Goal: Transaction & Acquisition: Purchase product/service

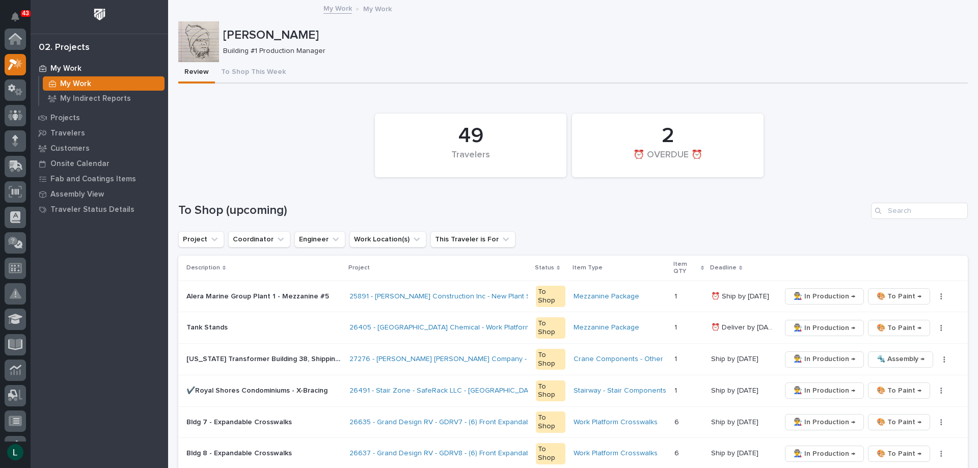
scroll to position [25, 0]
drag, startPoint x: 0, startPoint y: 347, endPoint x: 1, endPoint y: 354, distance: 6.6
click at [0, 352] on div at bounding box center [15, 235] width 31 height 413
click at [0, 310] on div at bounding box center [15, 235] width 31 height 413
click at [18, 89] on icon at bounding box center [15, 90] width 15 height 12
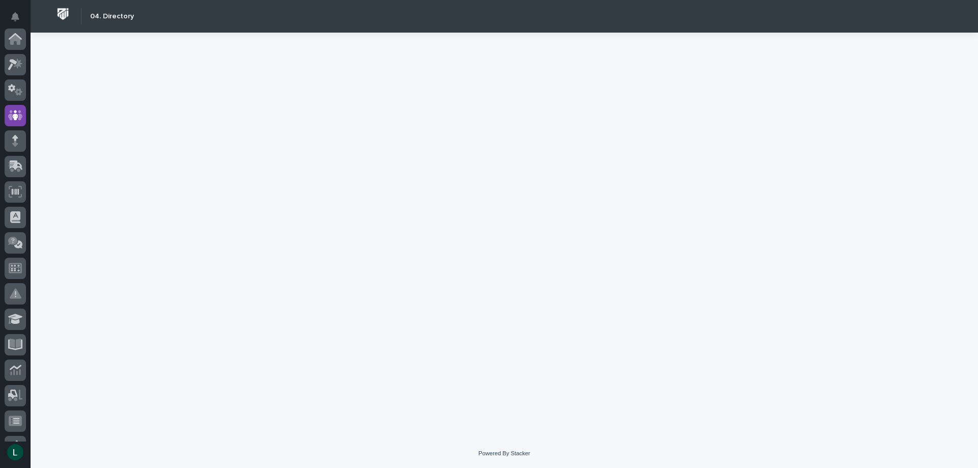
scroll to position [76, 0]
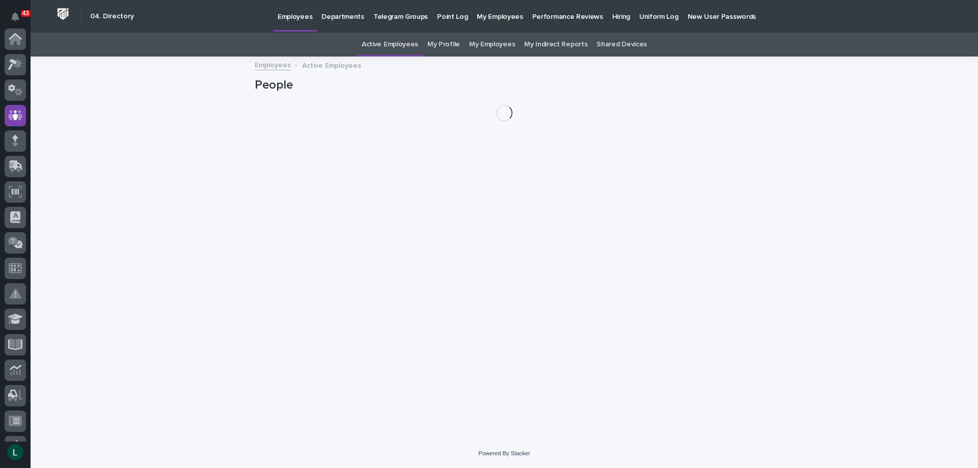
scroll to position [76, 0]
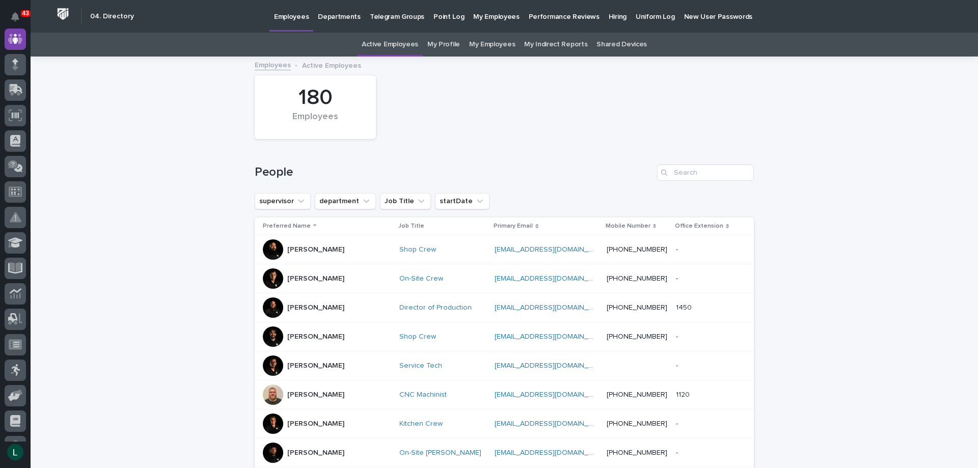
click at [334, 17] on p "Departments" at bounding box center [339, 10] width 43 height 21
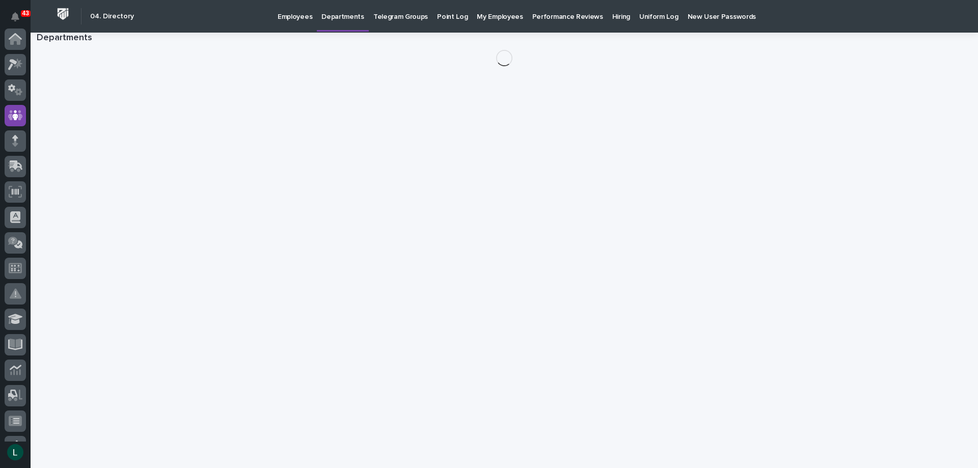
scroll to position [76, 0]
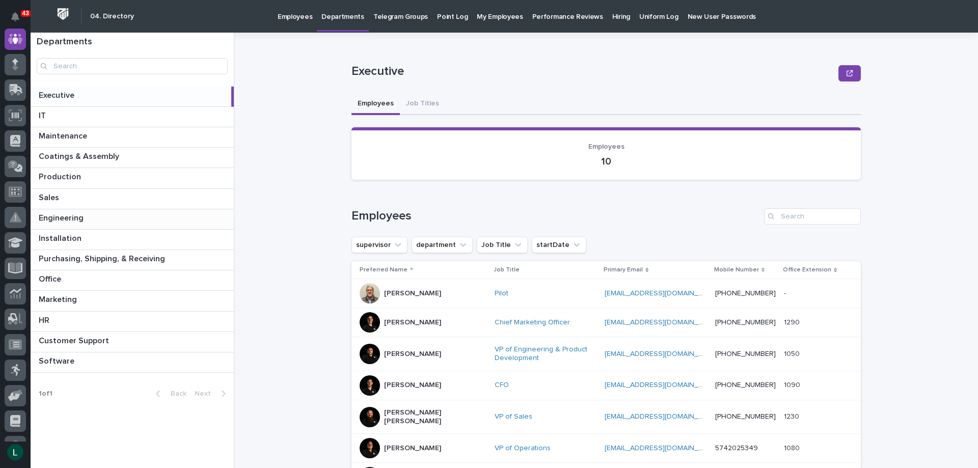
click at [156, 216] on p at bounding box center [134, 218] width 191 height 10
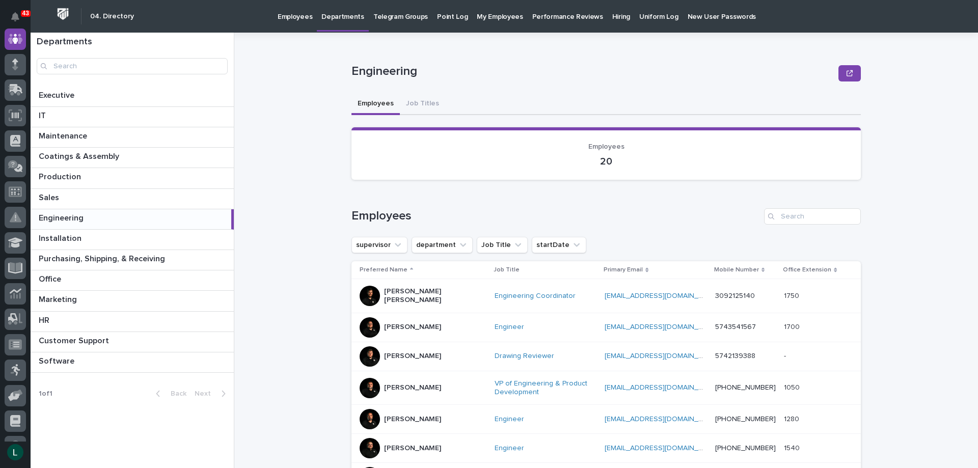
scroll to position [51, 0]
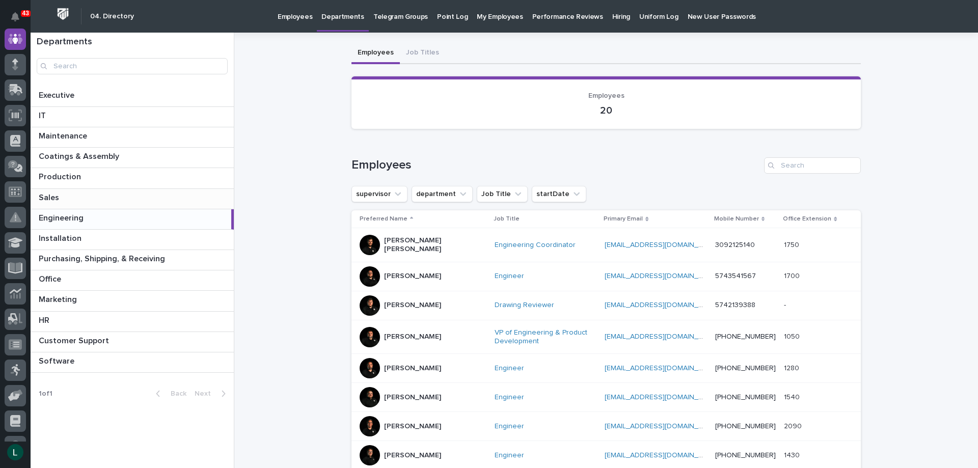
click at [108, 193] on p at bounding box center [134, 198] width 191 height 10
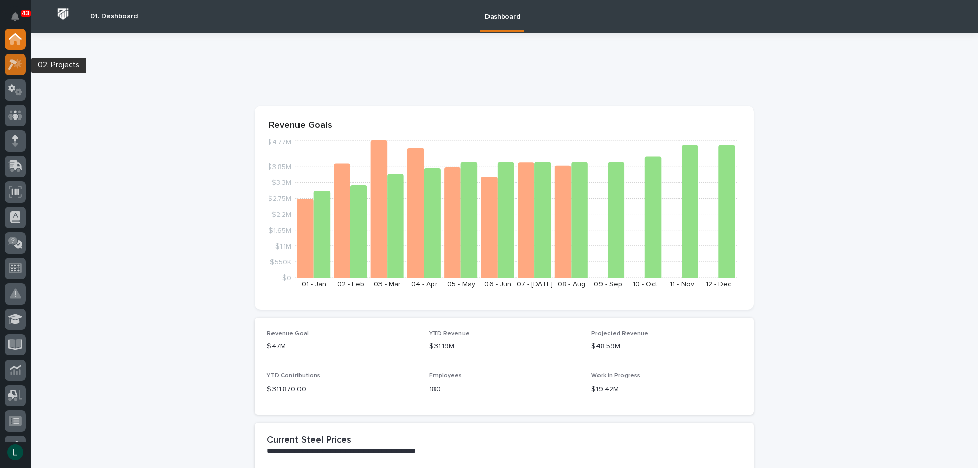
click at [14, 63] on icon at bounding box center [12, 64] width 9 height 11
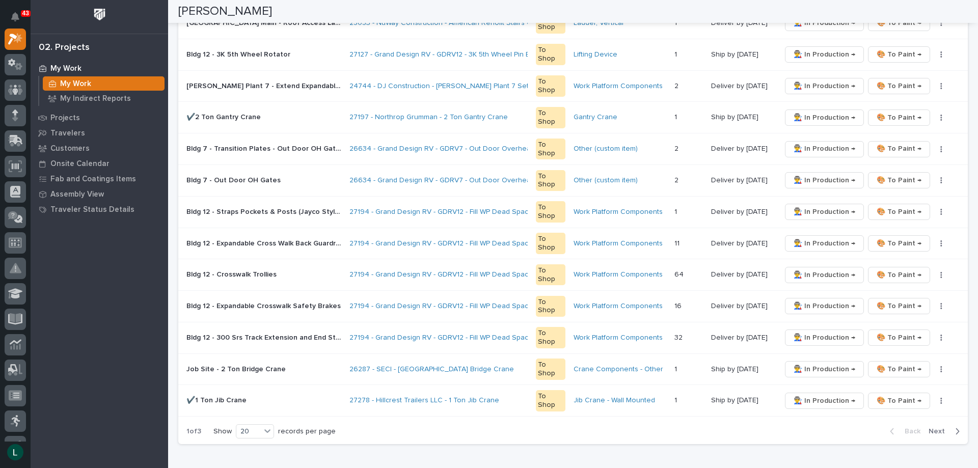
scroll to position [509, 0]
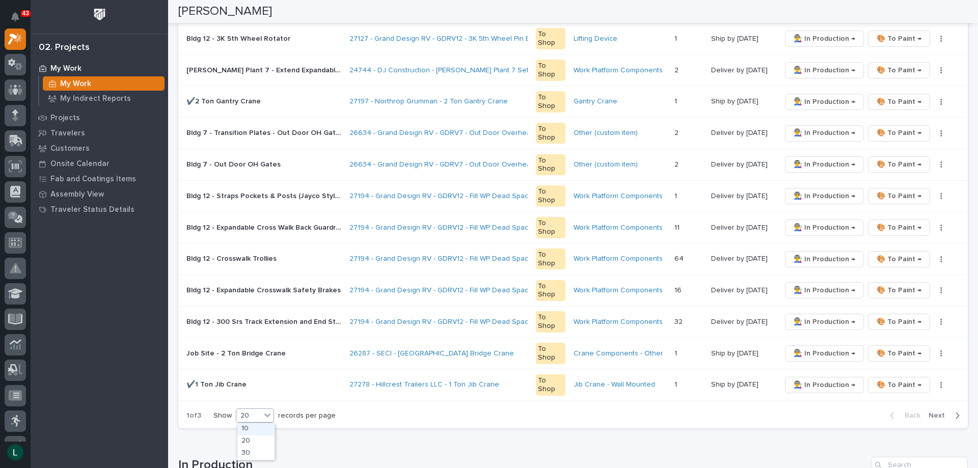
click at [252, 414] on div "20" at bounding box center [248, 416] width 24 height 11
click at [260, 451] on div "30" at bounding box center [255, 454] width 37 height 12
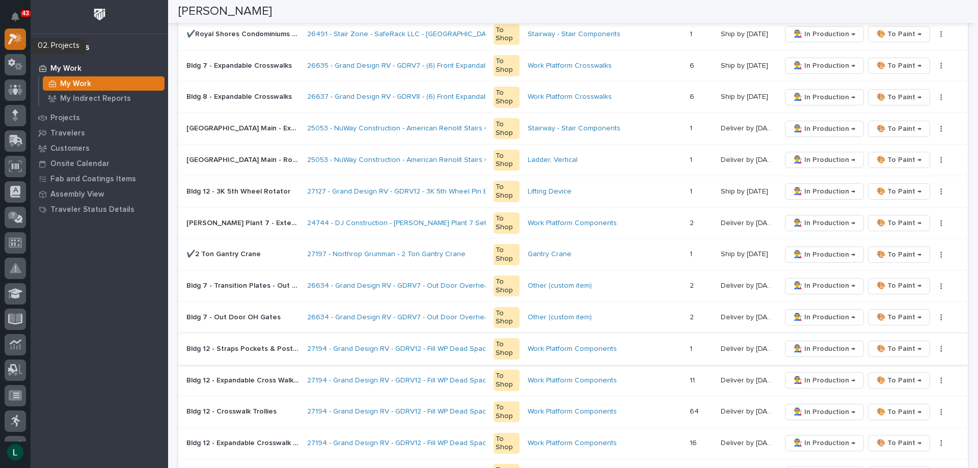
scroll to position [0, 0]
click at [13, 34] on icon at bounding box center [15, 39] width 13 height 12
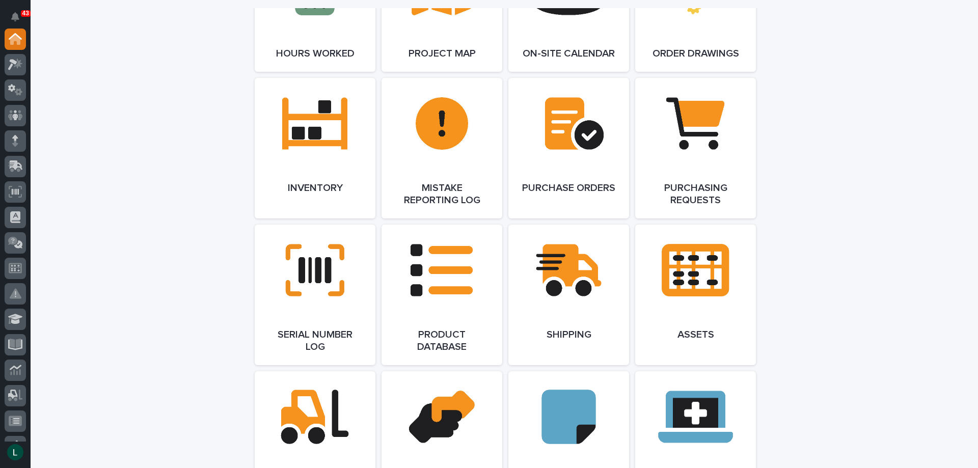
scroll to position [1325, 0]
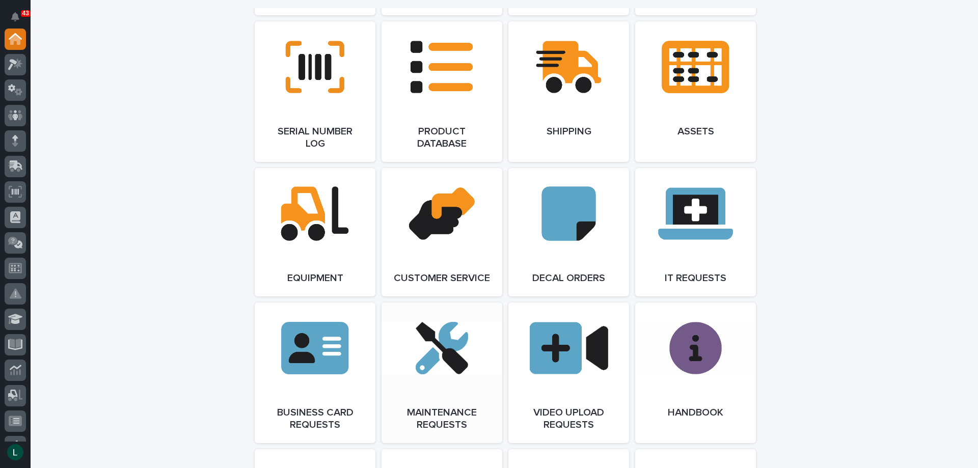
click at [451, 357] on link "Open Link" at bounding box center [442, 373] width 121 height 141
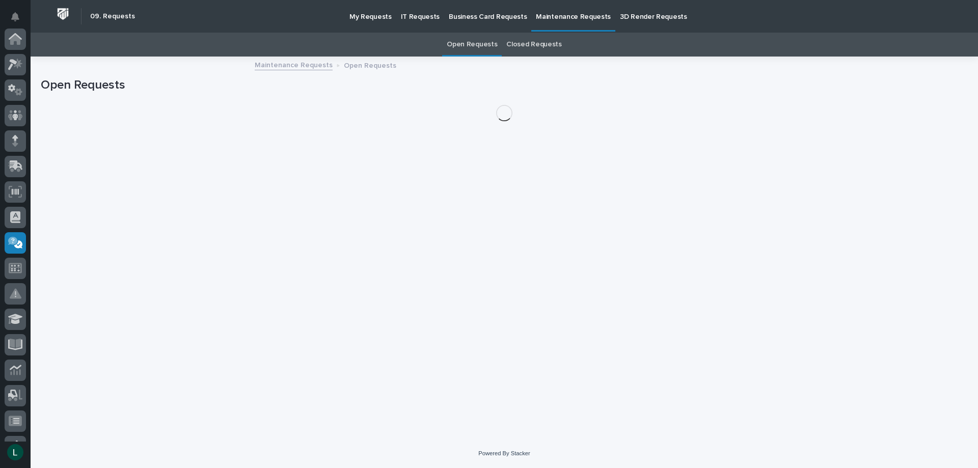
scroll to position [198, 0]
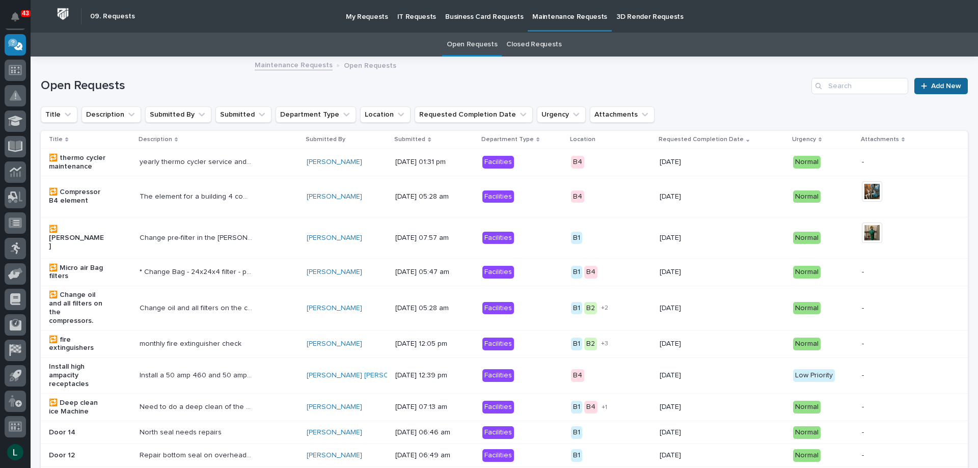
click at [932, 85] on span "Add New" at bounding box center [946, 86] width 30 height 7
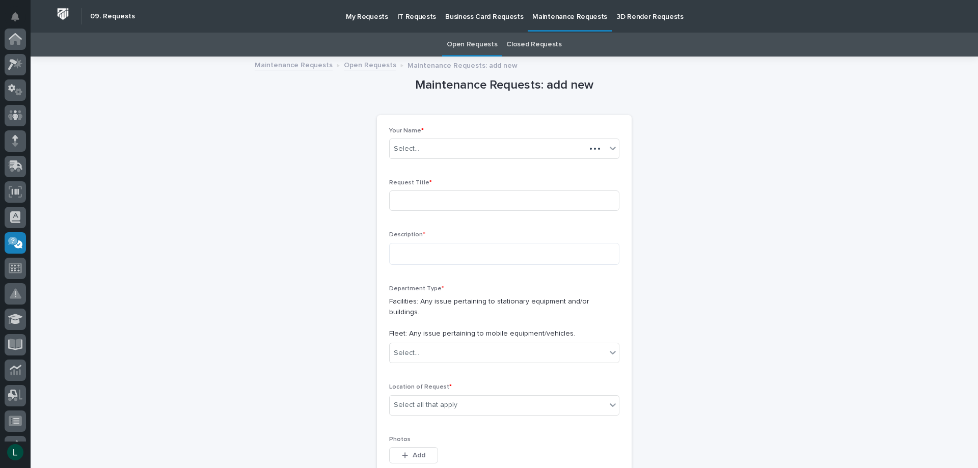
scroll to position [198, 0]
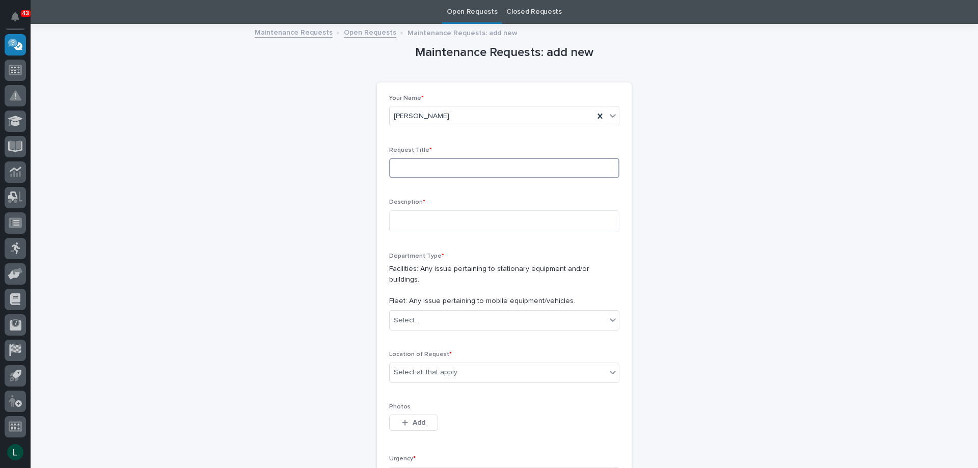
click at [483, 168] on input at bounding box center [504, 168] width 230 height 20
type input "door 14"
click at [478, 228] on textarea at bounding box center [504, 221] width 230 height 22
type textarea "**********"
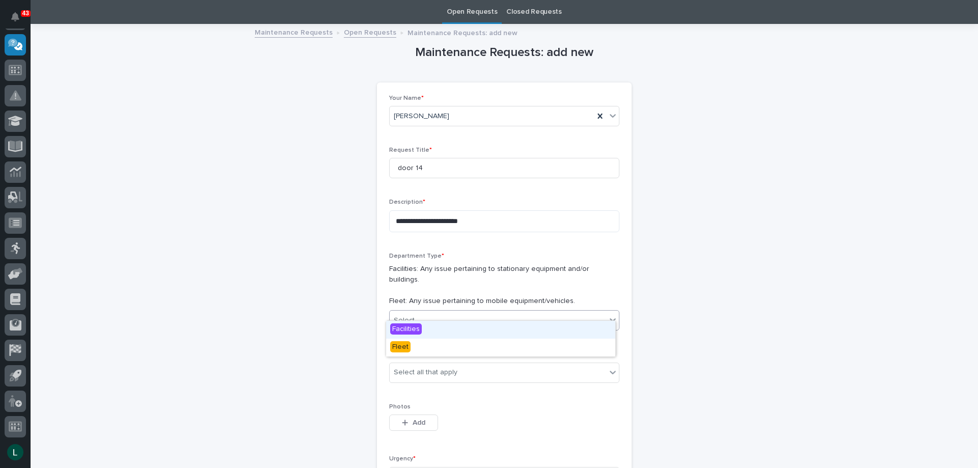
click at [421, 299] on div "Department Type * Facilities: Any issue pertaining to stationary equipment and/…" at bounding box center [504, 296] width 230 height 87
click at [455, 322] on div "Facilities" at bounding box center [500, 330] width 229 height 18
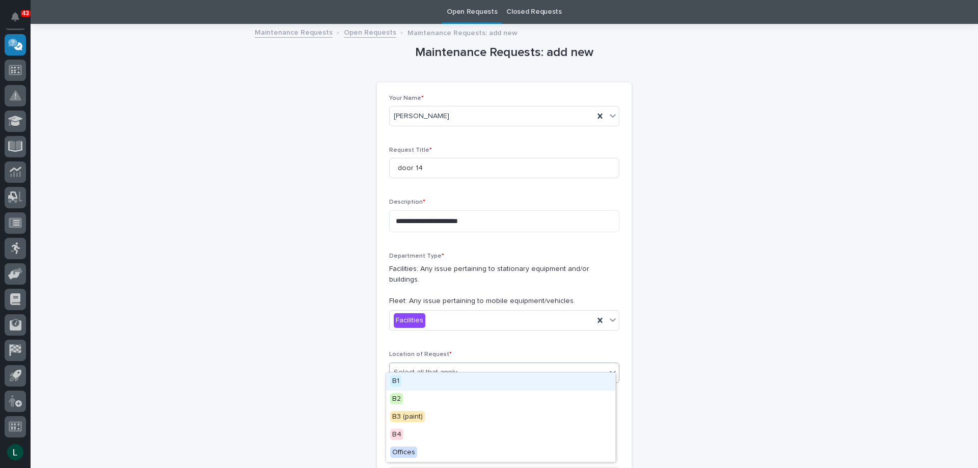
click at [491, 364] on div "Select all that apply" at bounding box center [498, 372] width 217 height 17
click at [458, 375] on div "B1" at bounding box center [500, 382] width 229 height 18
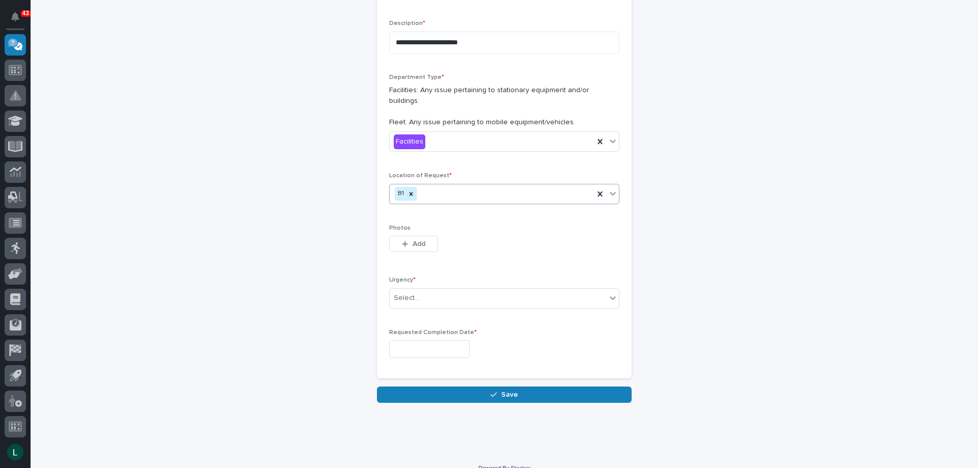
scroll to position [216, 0]
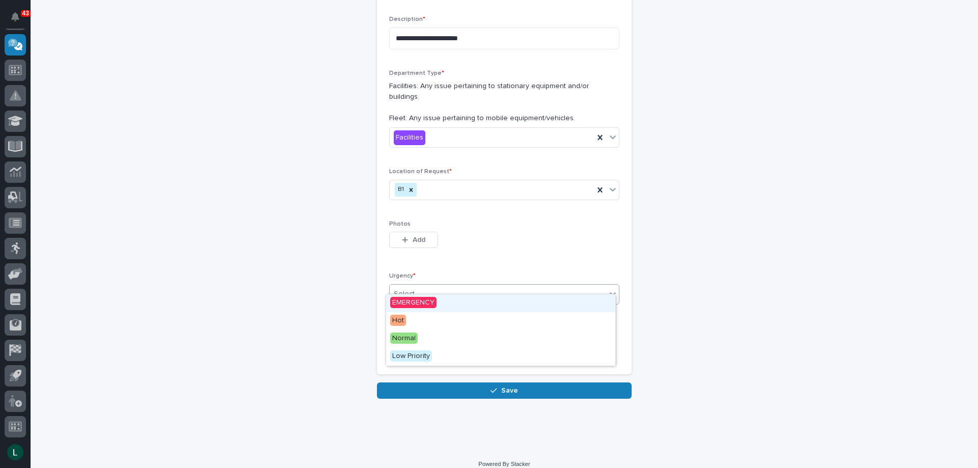
click at [439, 286] on div "Select..." at bounding box center [498, 294] width 217 height 17
click at [445, 300] on div "EMERGENCY" at bounding box center [500, 303] width 229 height 18
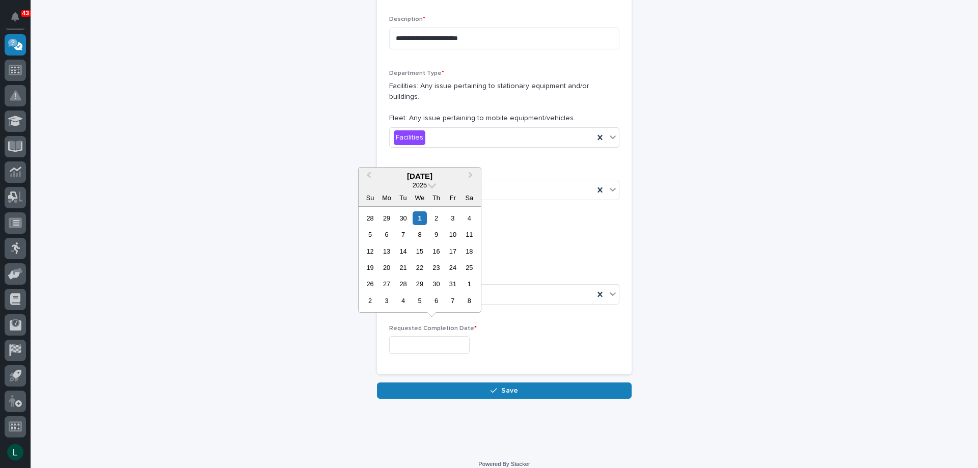
click at [457, 336] on input "text" at bounding box center [429, 345] width 80 height 18
click at [421, 216] on div "1" at bounding box center [420, 218] width 14 height 14
type input "**********"
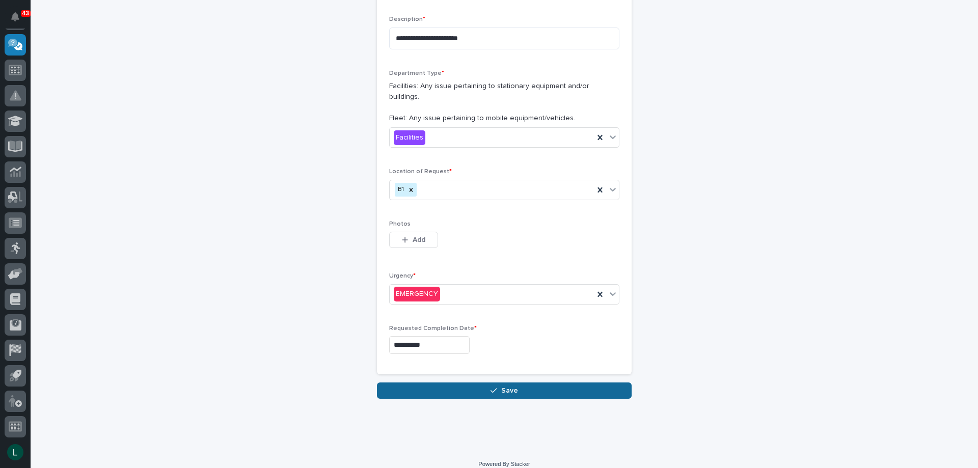
click at [506, 386] on span "Save" at bounding box center [509, 390] width 17 height 9
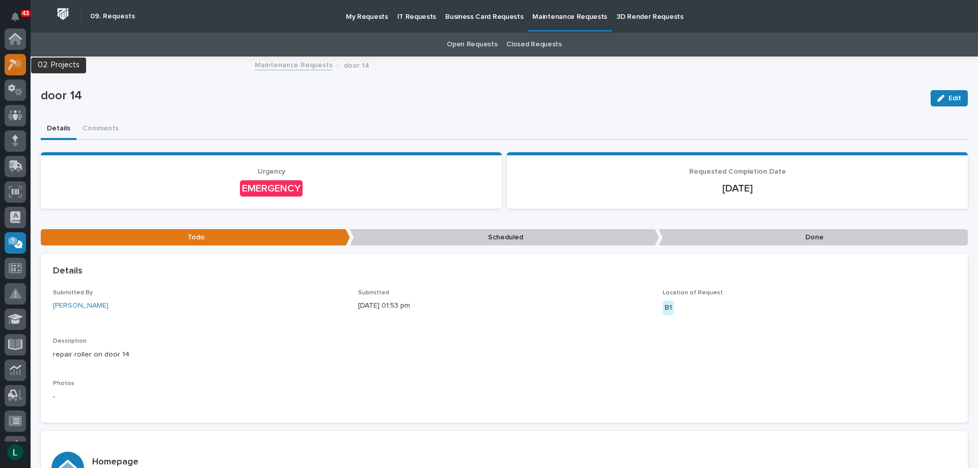
click at [13, 57] on div at bounding box center [15, 64] width 21 height 21
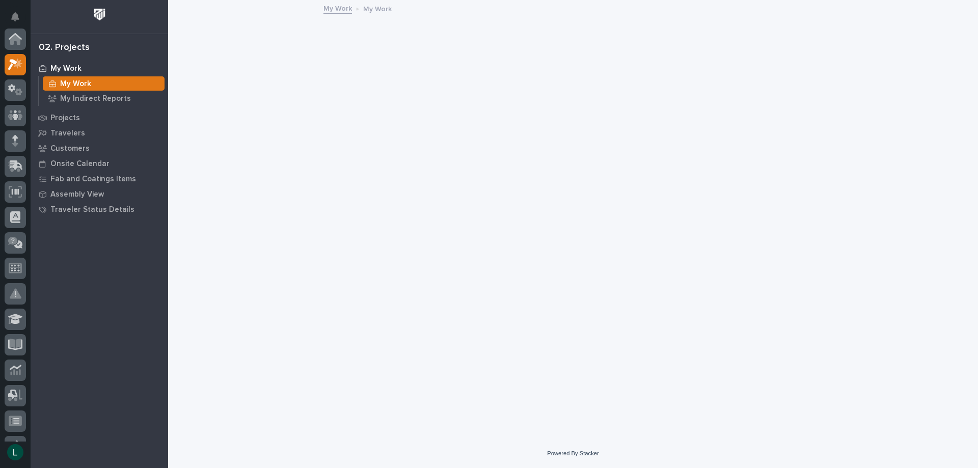
scroll to position [25, 0]
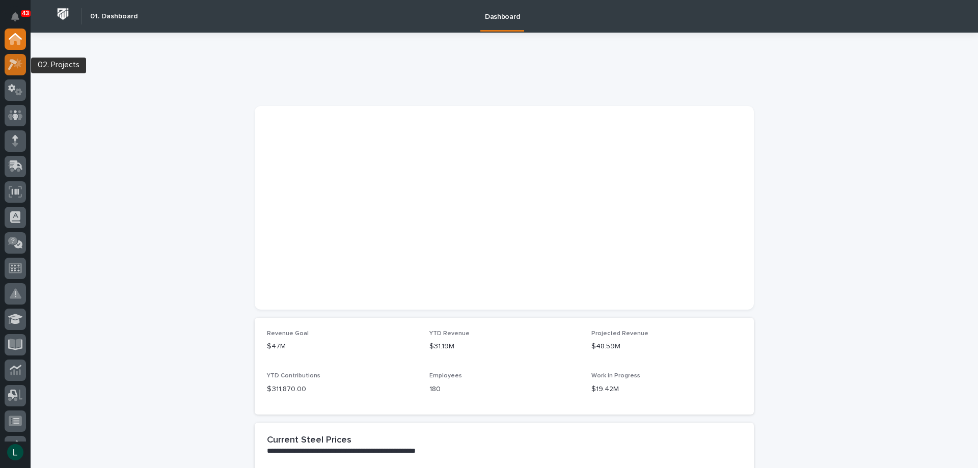
click at [17, 62] on icon at bounding box center [12, 64] width 9 height 11
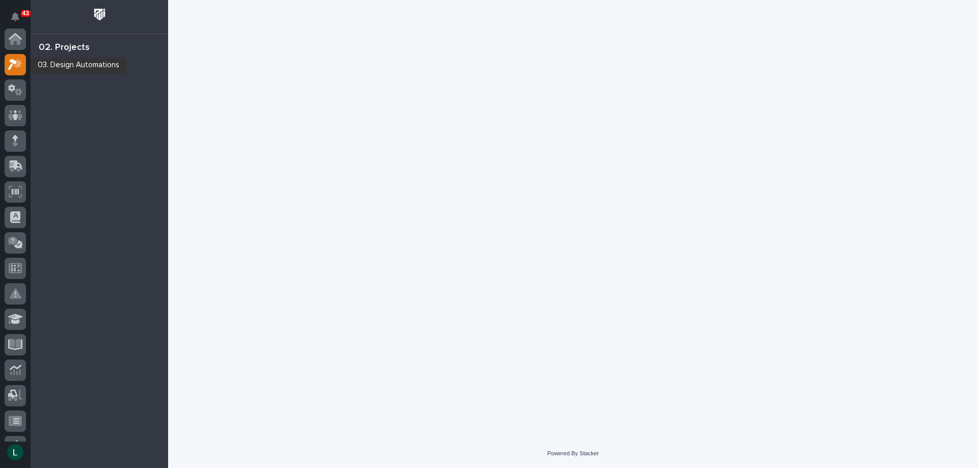
scroll to position [25, 0]
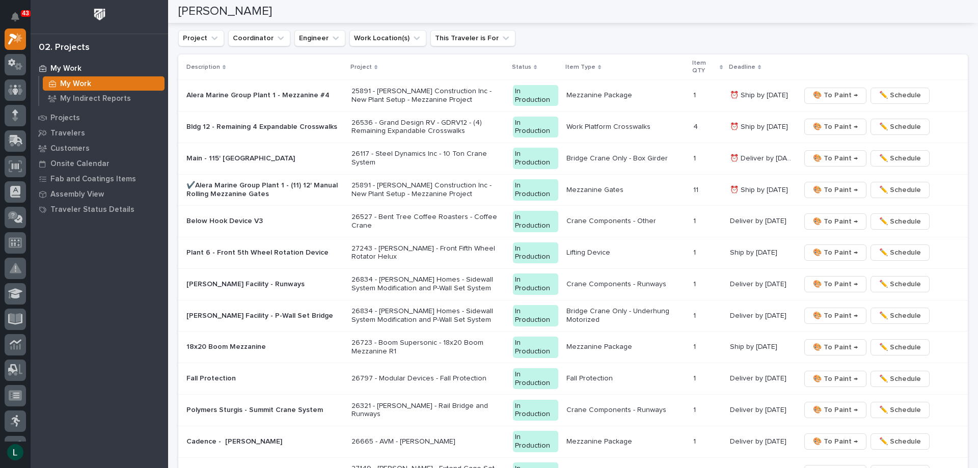
scroll to position [968, 0]
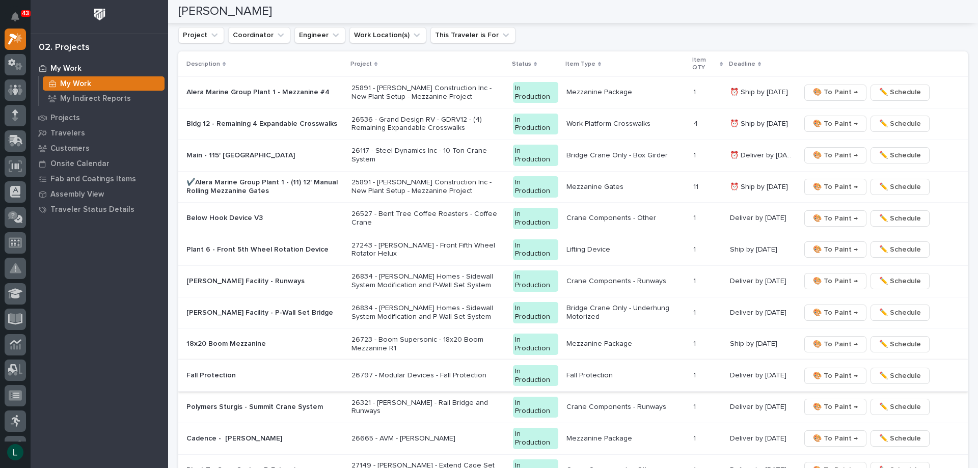
click at [831, 374] on span "🎨 To Paint →" at bounding box center [835, 376] width 45 height 12
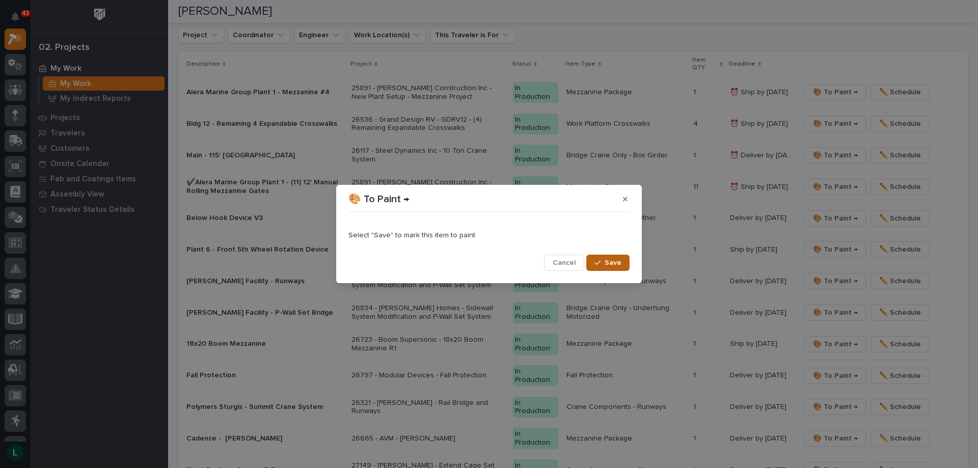
click at [612, 262] on span "Save" at bounding box center [613, 262] width 17 height 9
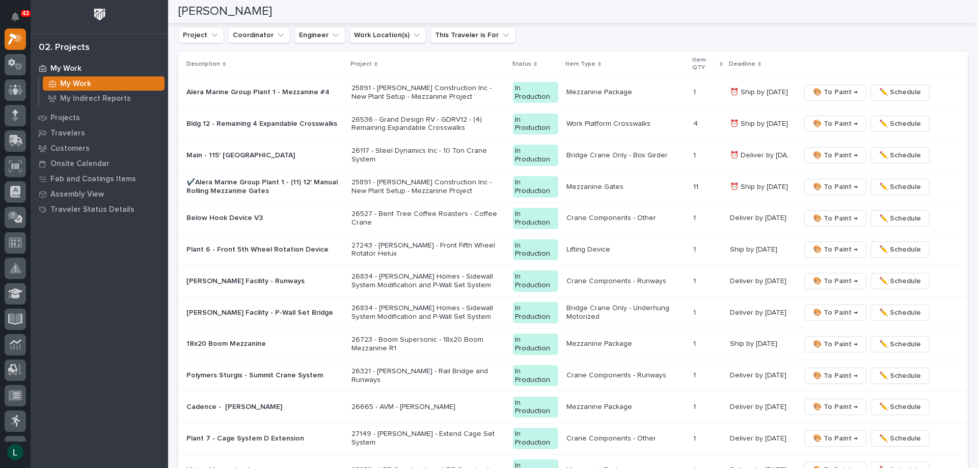
scroll to position [953, 0]
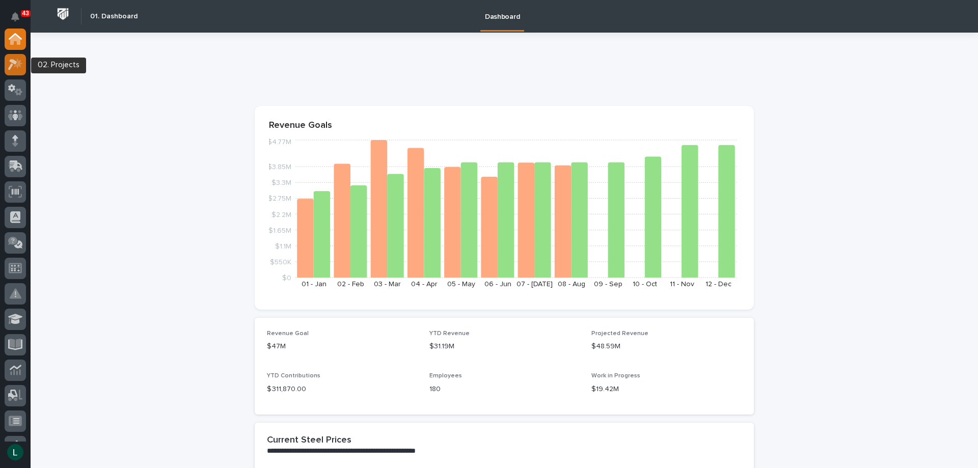
click at [16, 59] on icon at bounding box center [15, 65] width 15 height 12
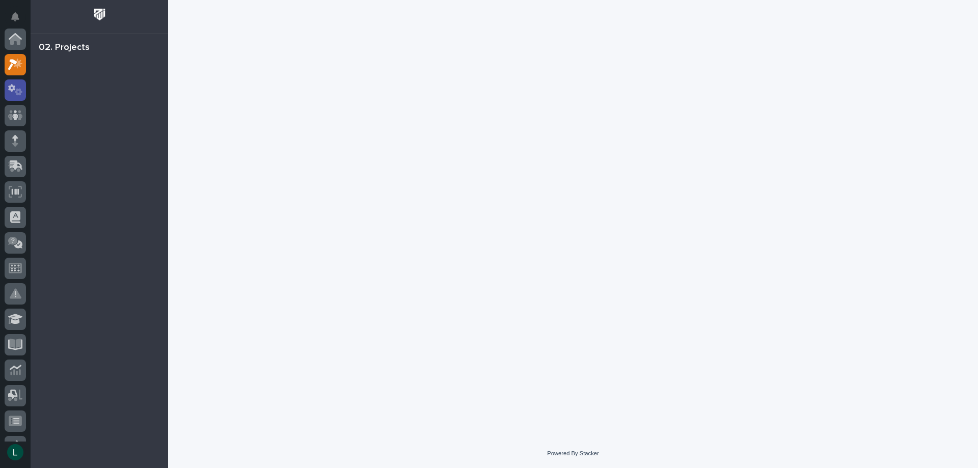
scroll to position [25, 0]
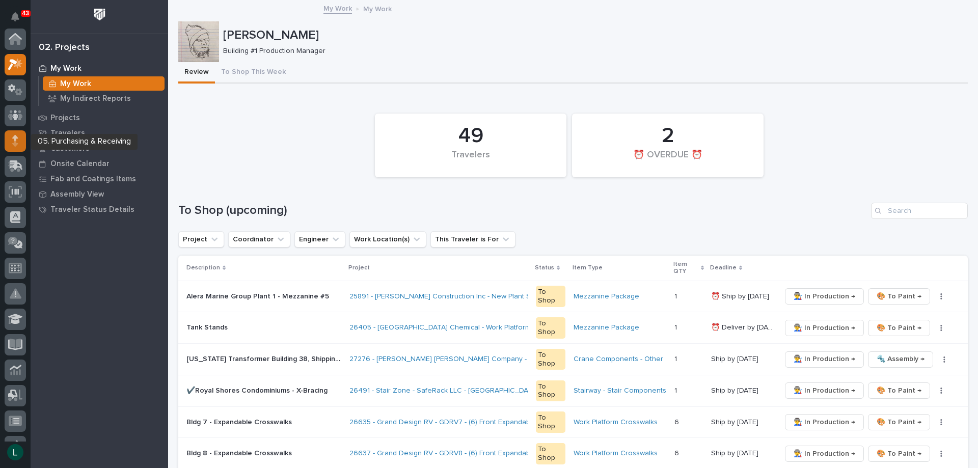
click at [12, 140] on div at bounding box center [15, 140] width 21 height 21
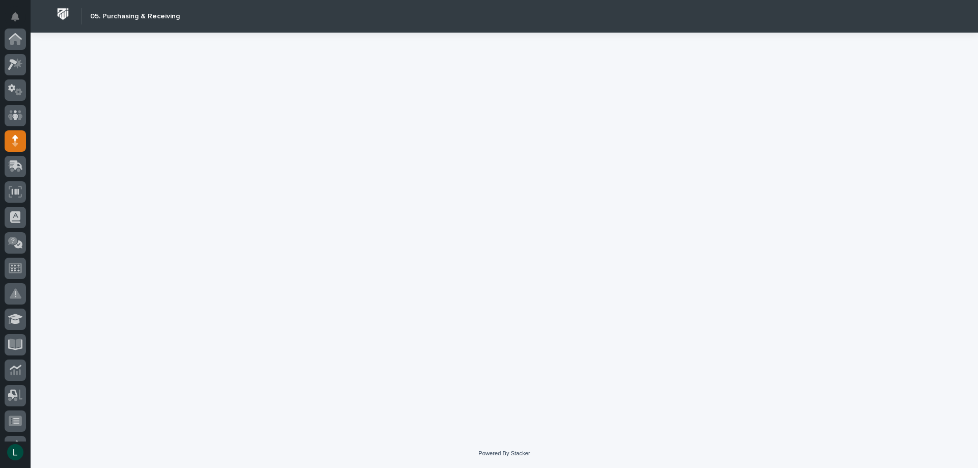
scroll to position [102, 0]
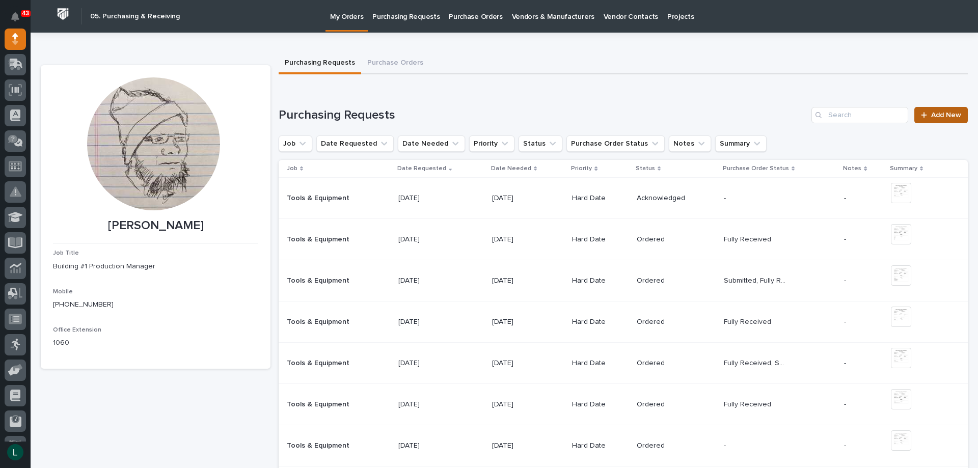
click at [940, 115] on span "Add New" at bounding box center [946, 115] width 30 height 7
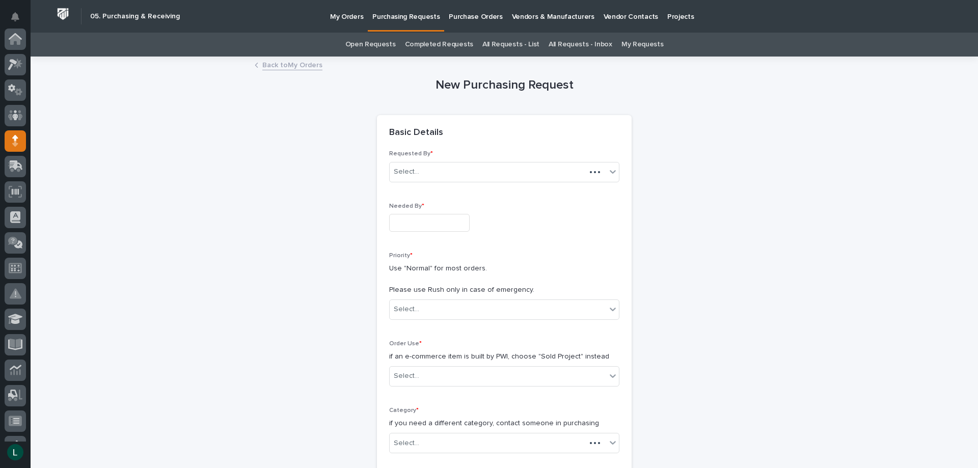
scroll to position [102, 0]
click at [430, 221] on input "text" at bounding box center [429, 223] width 80 height 18
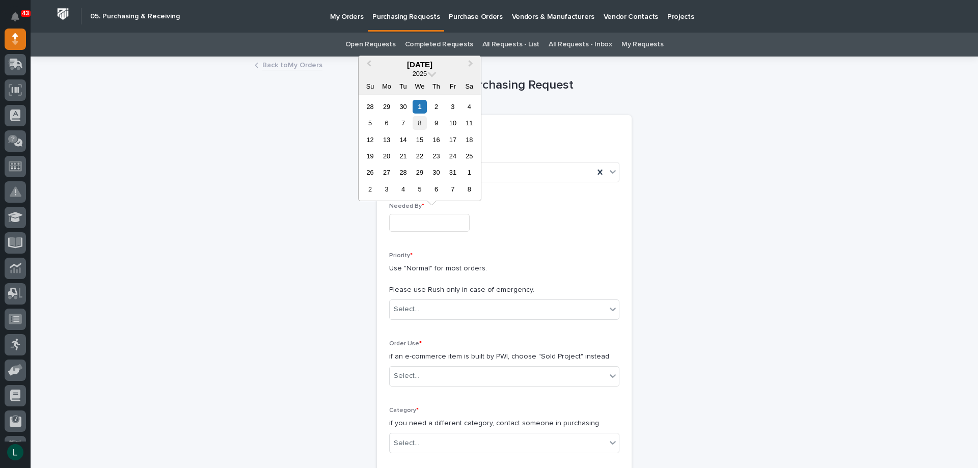
click at [421, 121] on div "8" at bounding box center [420, 123] width 14 height 14
type input "**********"
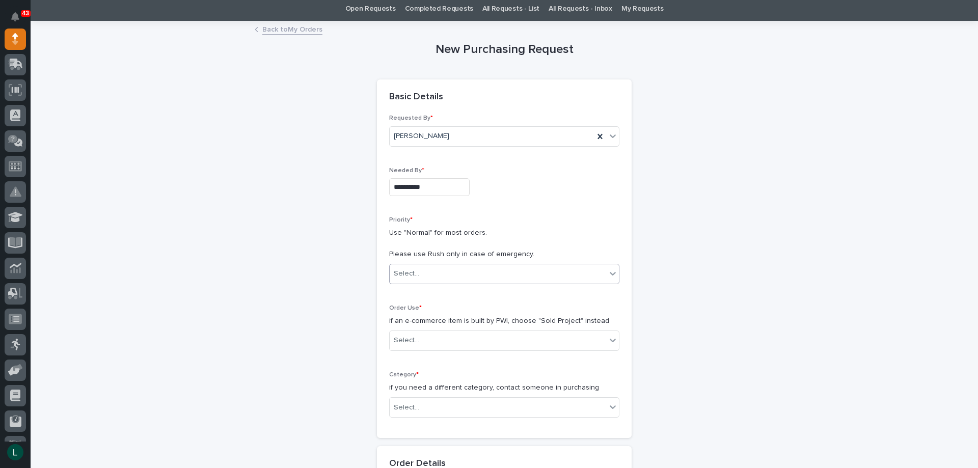
scroll to position [51, 0]
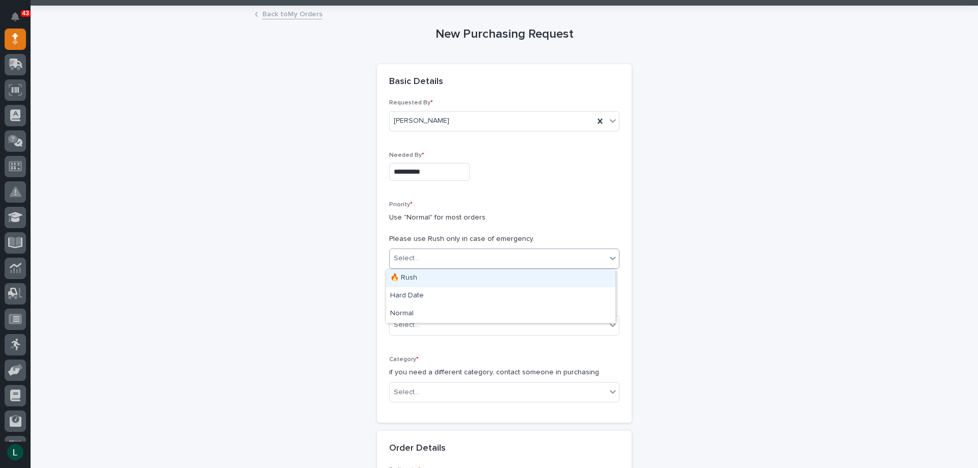
click at [454, 251] on div "Select..." at bounding box center [498, 258] width 217 height 17
click at [457, 292] on div "Hard Date" at bounding box center [500, 296] width 229 height 18
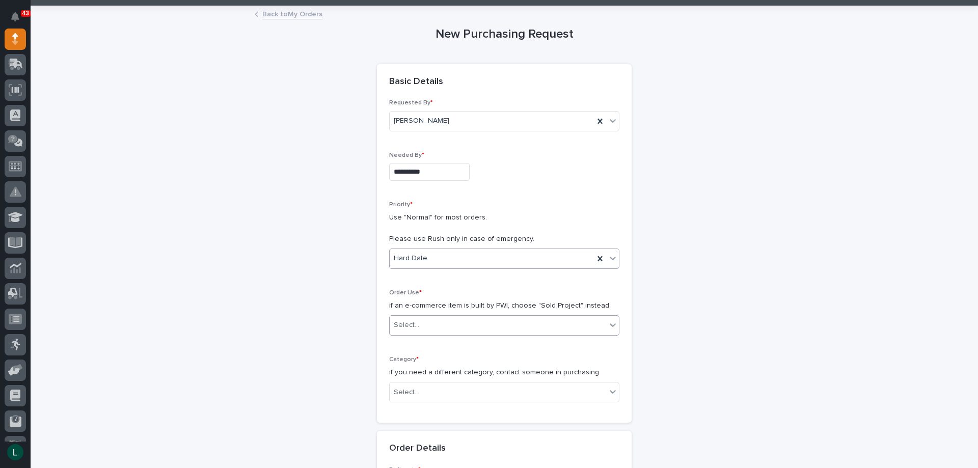
click at [449, 318] on div "Select..." at bounding box center [498, 325] width 217 height 17
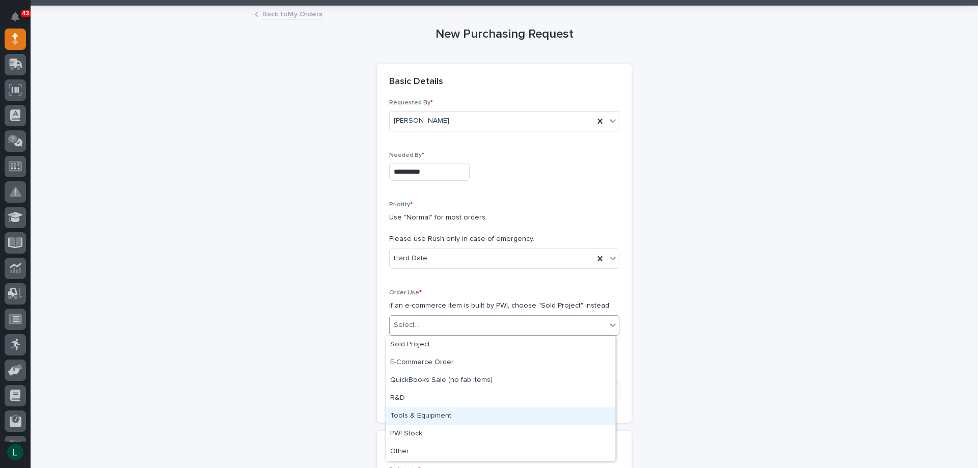
click at [457, 412] on div "Tools & Equipment" at bounding box center [500, 417] width 229 height 18
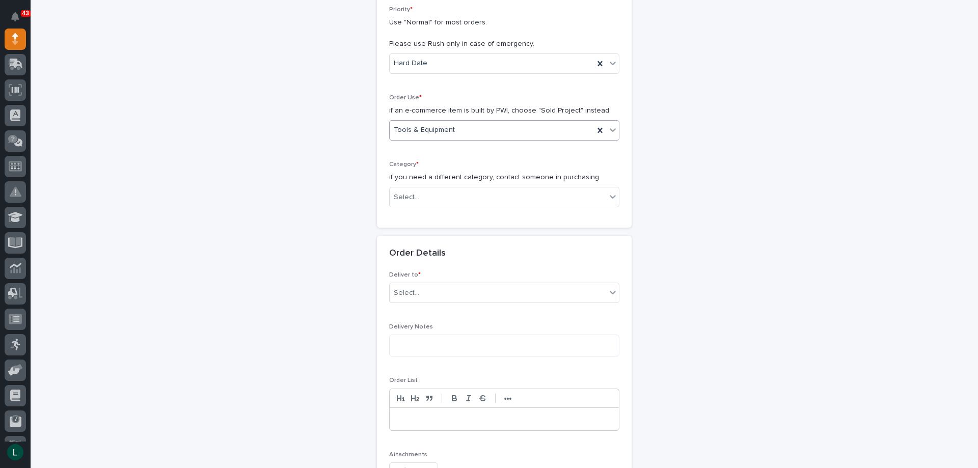
scroll to position [255, 0]
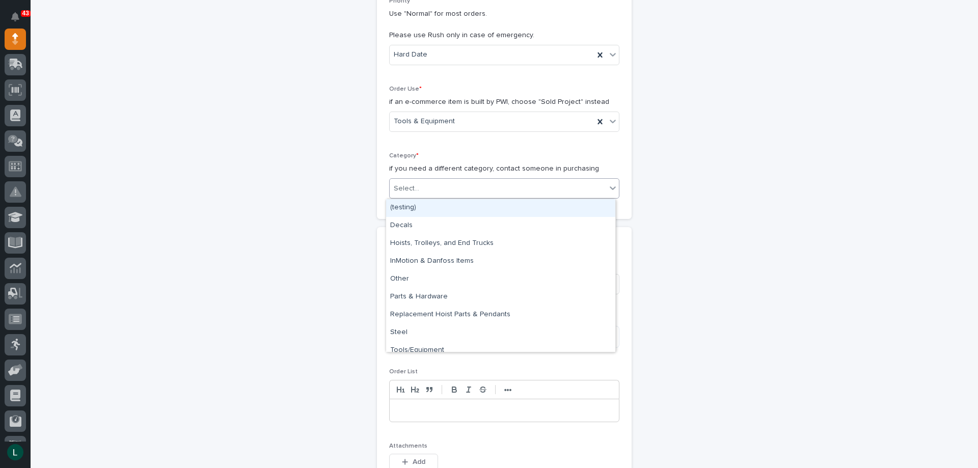
click at [518, 181] on div "Select..." at bounding box center [498, 188] width 217 height 17
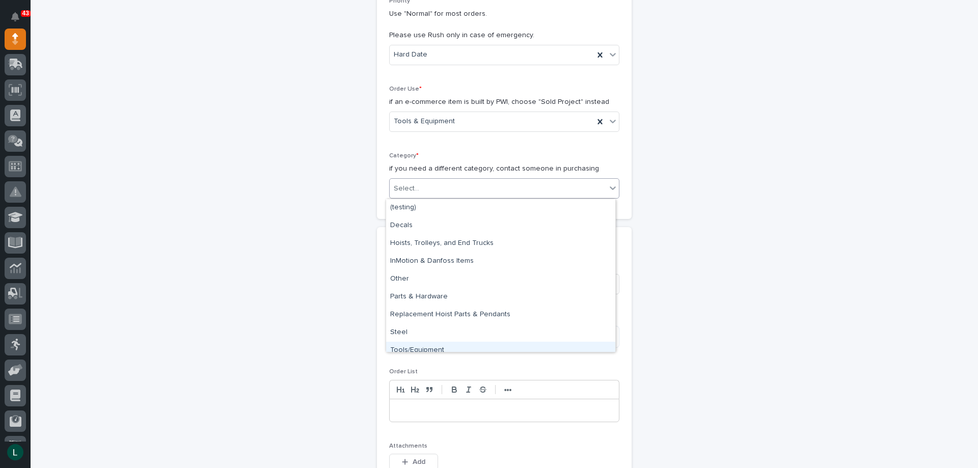
click at [496, 345] on div "Tools/Equipment" at bounding box center [500, 351] width 229 height 18
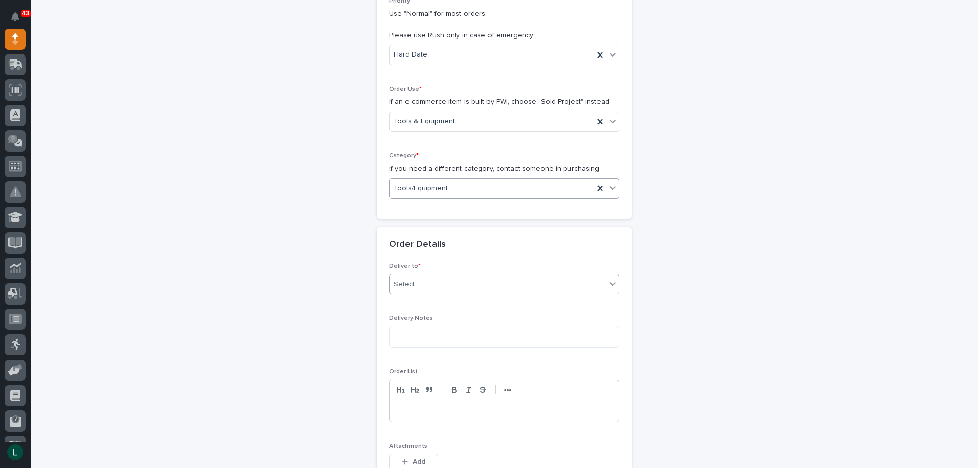
click at [486, 278] on div "Select..." at bounding box center [498, 284] width 217 height 17
click at [488, 298] on div "PWI" at bounding box center [500, 304] width 229 height 18
click at [495, 337] on textarea at bounding box center [504, 337] width 230 height 22
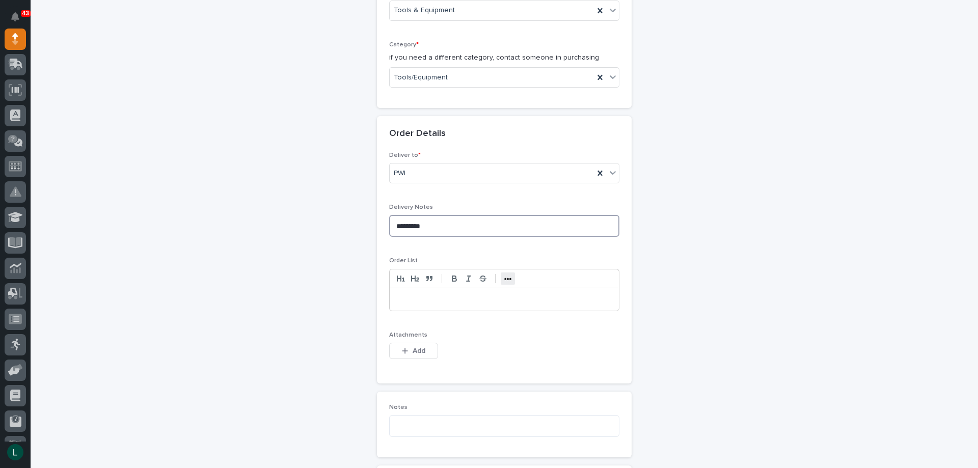
scroll to position [408, 0]
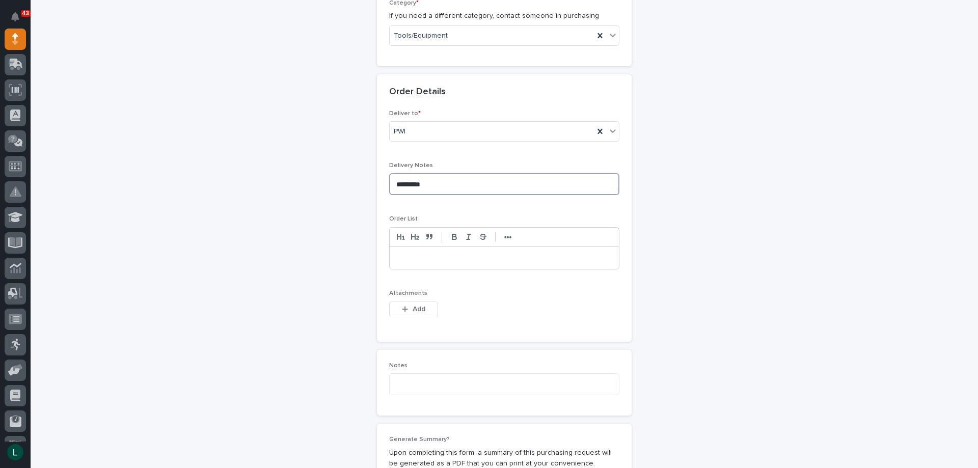
type textarea "*********"
click at [412, 256] on p at bounding box center [504, 258] width 214 height 10
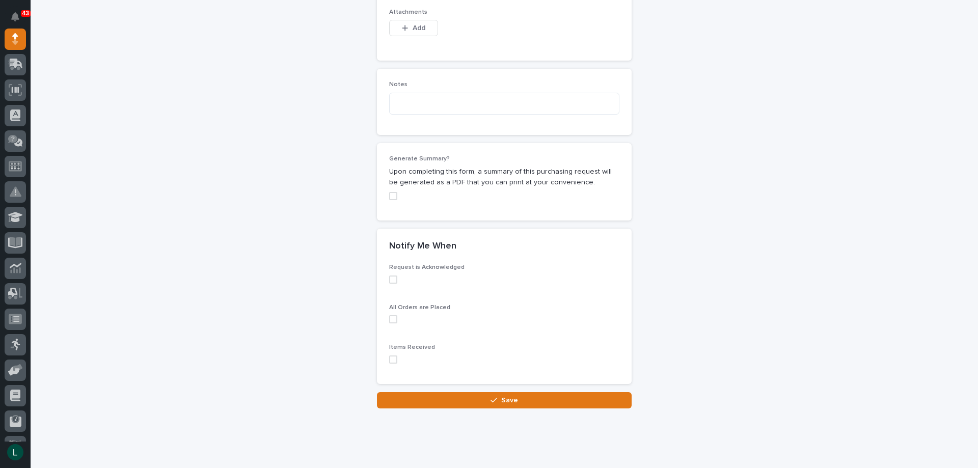
scroll to position [713, 0]
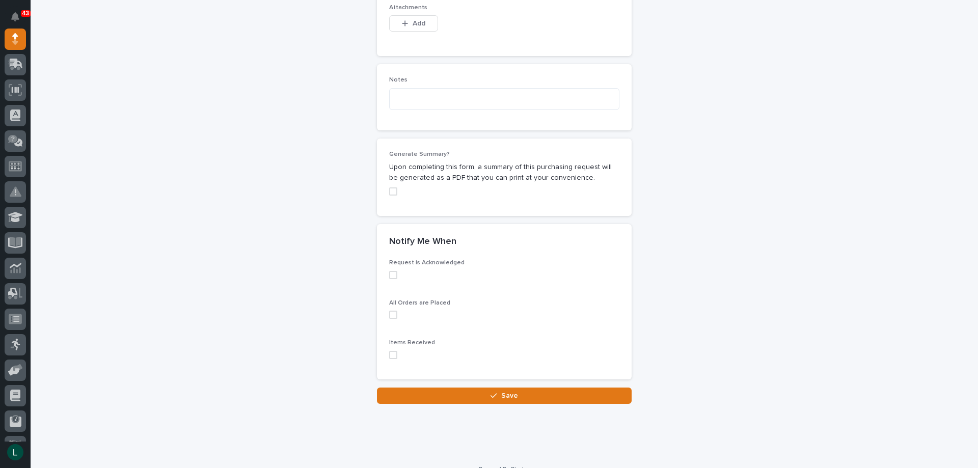
click at [389, 274] on span at bounding box center [393, 275] width 8 height 8
drag, startPoint x: 390, startPoint y: 313, endPoint x: 394, endPoint y: 321, distance: 9.4
click at [391, 314] on span at bounding box center [393, 315] width 8 height 8
click at [389, 355] on span at bounding box center [393, 355] width 8 height 8
click at [497, 394] on div "button" at bounding box center [496, 395] width 10 height 7
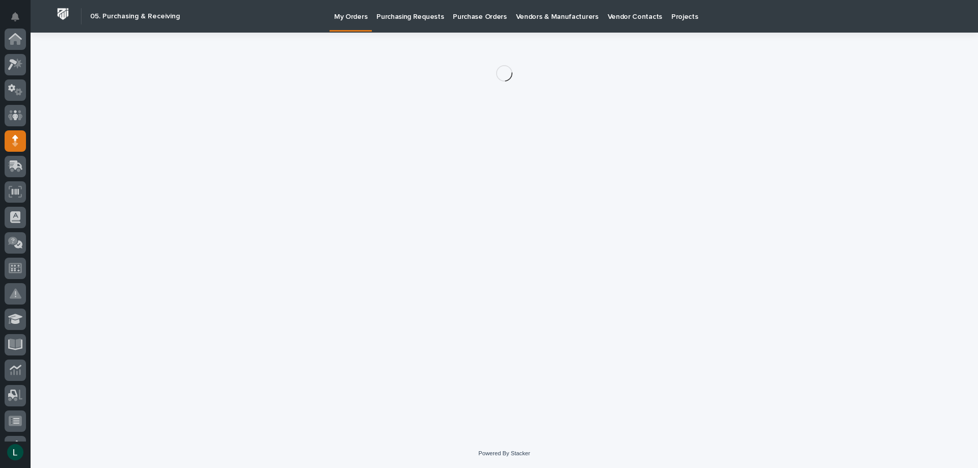
scroll to position [102, 0]
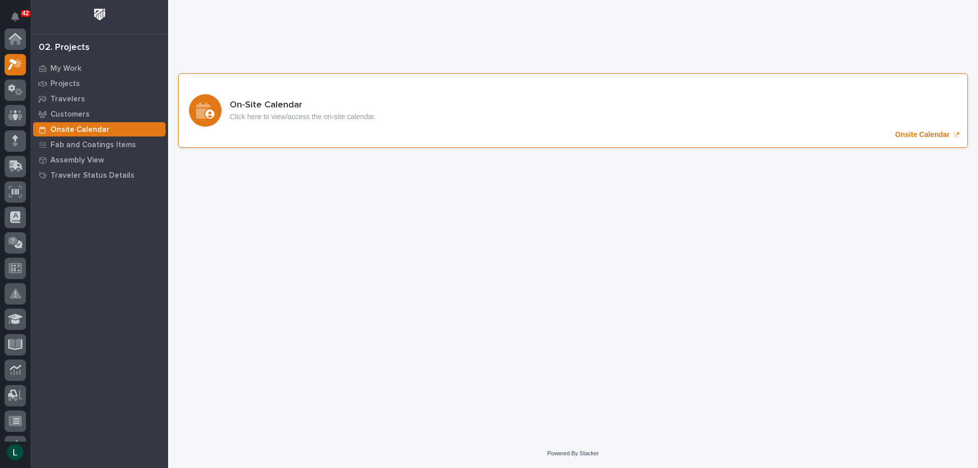
scroll to position [25, 0]
click at [206, 109] on icon "Onsite Calendar" at bounding box center [205, 110] width 18 height 16
